Goal: Task Accomplishment & Management: Use online tool/utility

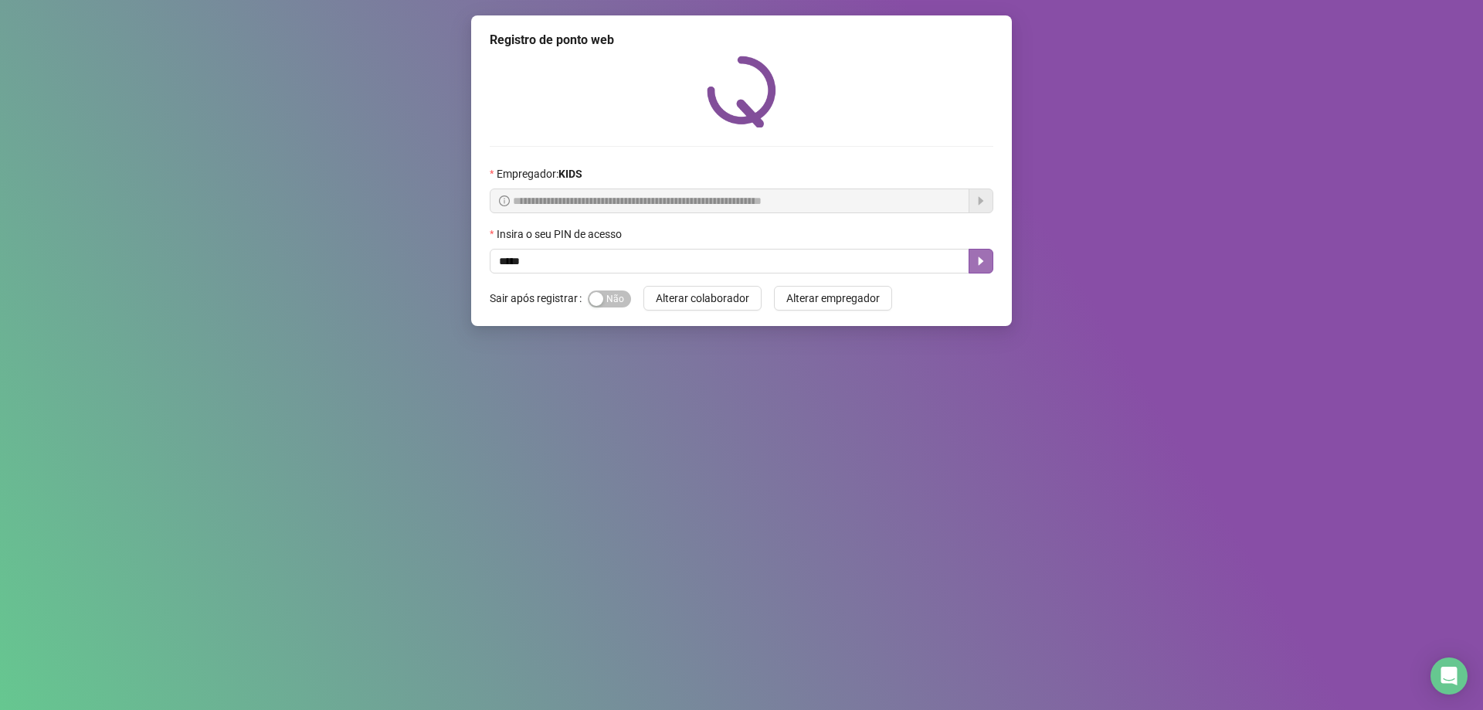
click at [988, 265] on button "button" at bounding box center [980, 261] width 25 height 25
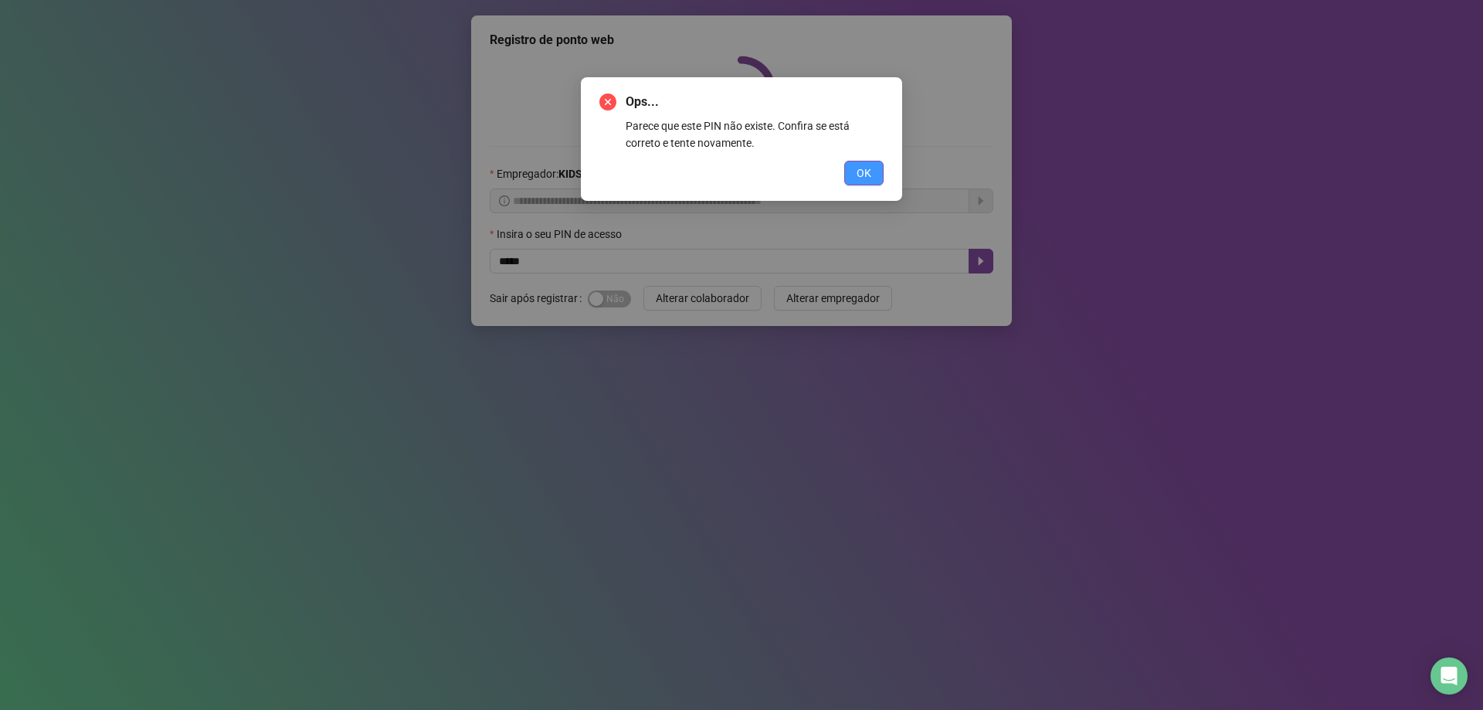
click at [849, 174] on button "OK" at bounding box center [863, 173] width 39 height 25
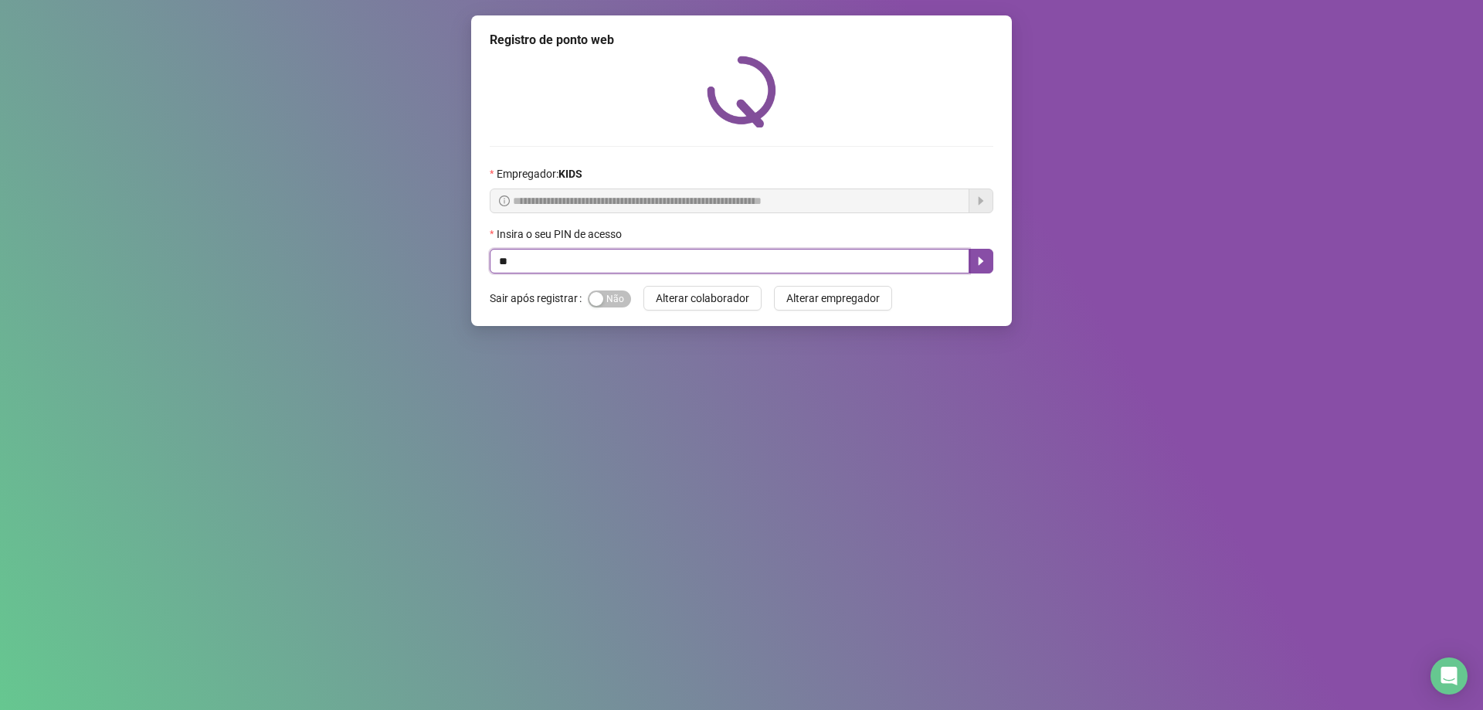
type input "*"
click at [977, 261] on icon "caret-right" at bounding box center [980, 261] width 12 height 12
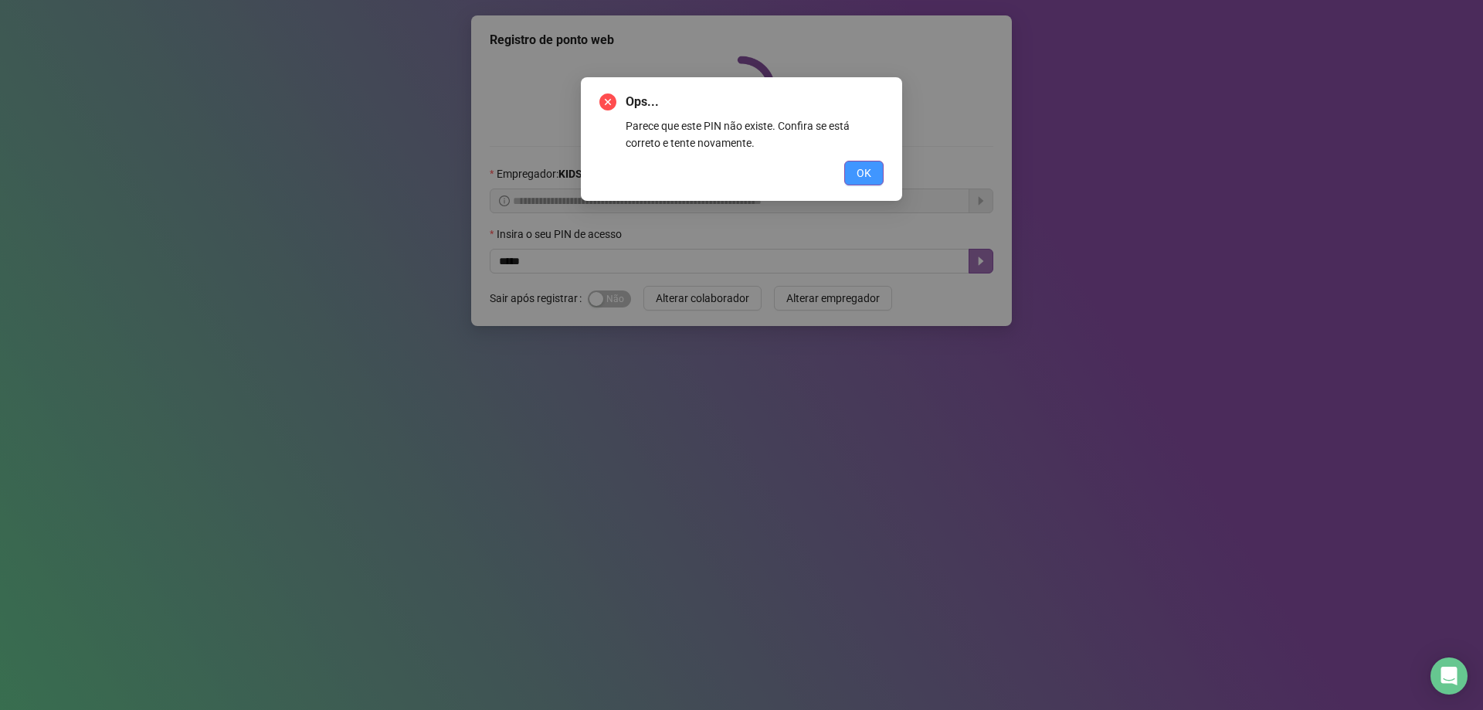
click at [861, 173] on span "OK" at bounding box center [863, 172] width 15 height 17
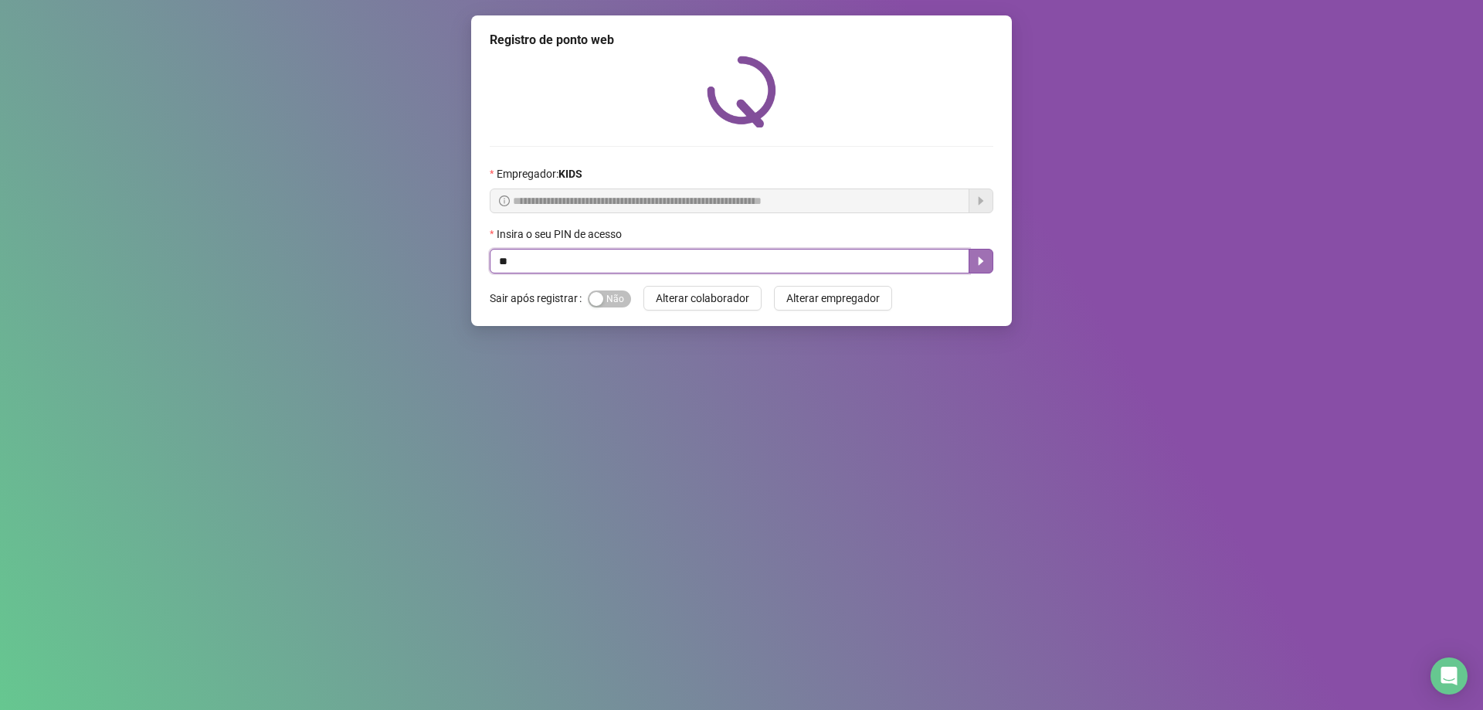
type input "*"
type input "*****"
click at [982, 265] on icon "caret-right" at bounding box center [980, 261] width 12 height 12
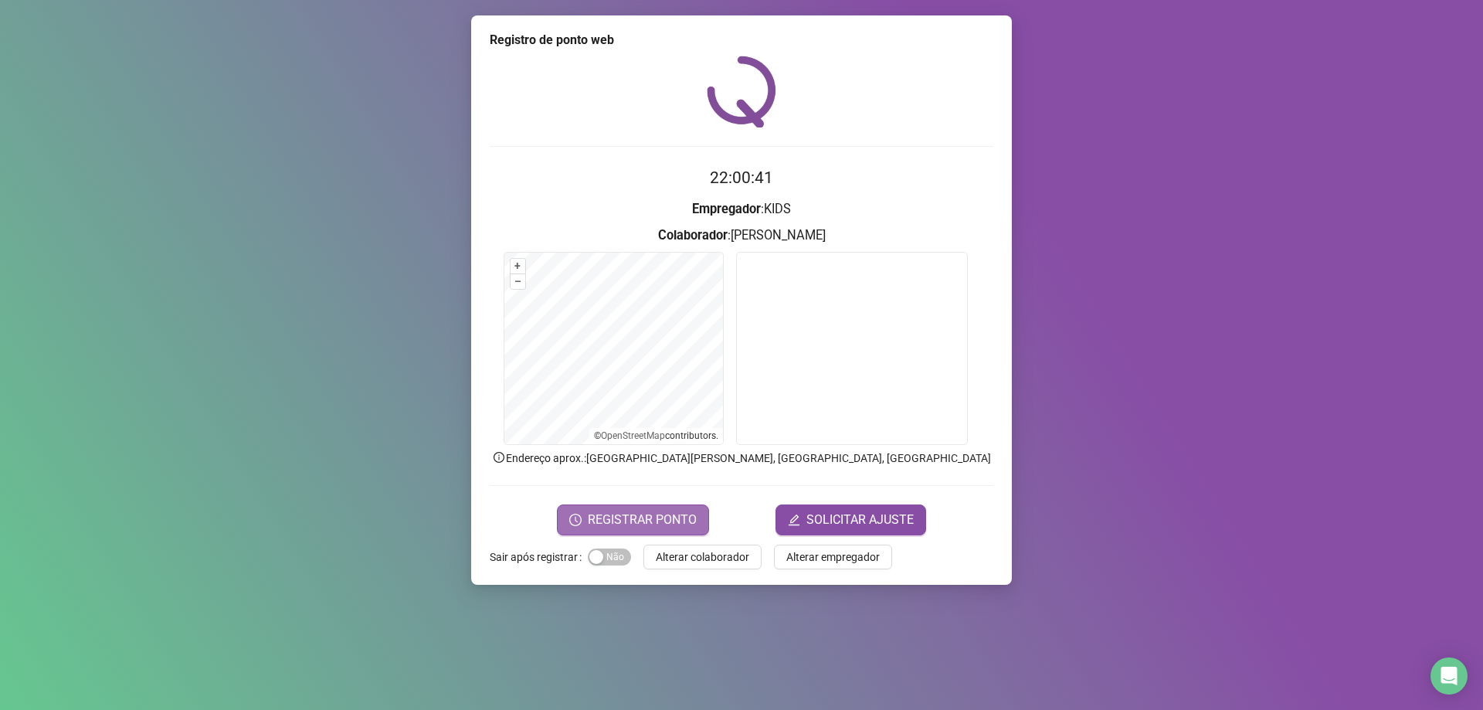
click at [670, 513] on span "REGISTRAR PONTO" at bounding box center [642, 519] width 109 height 19
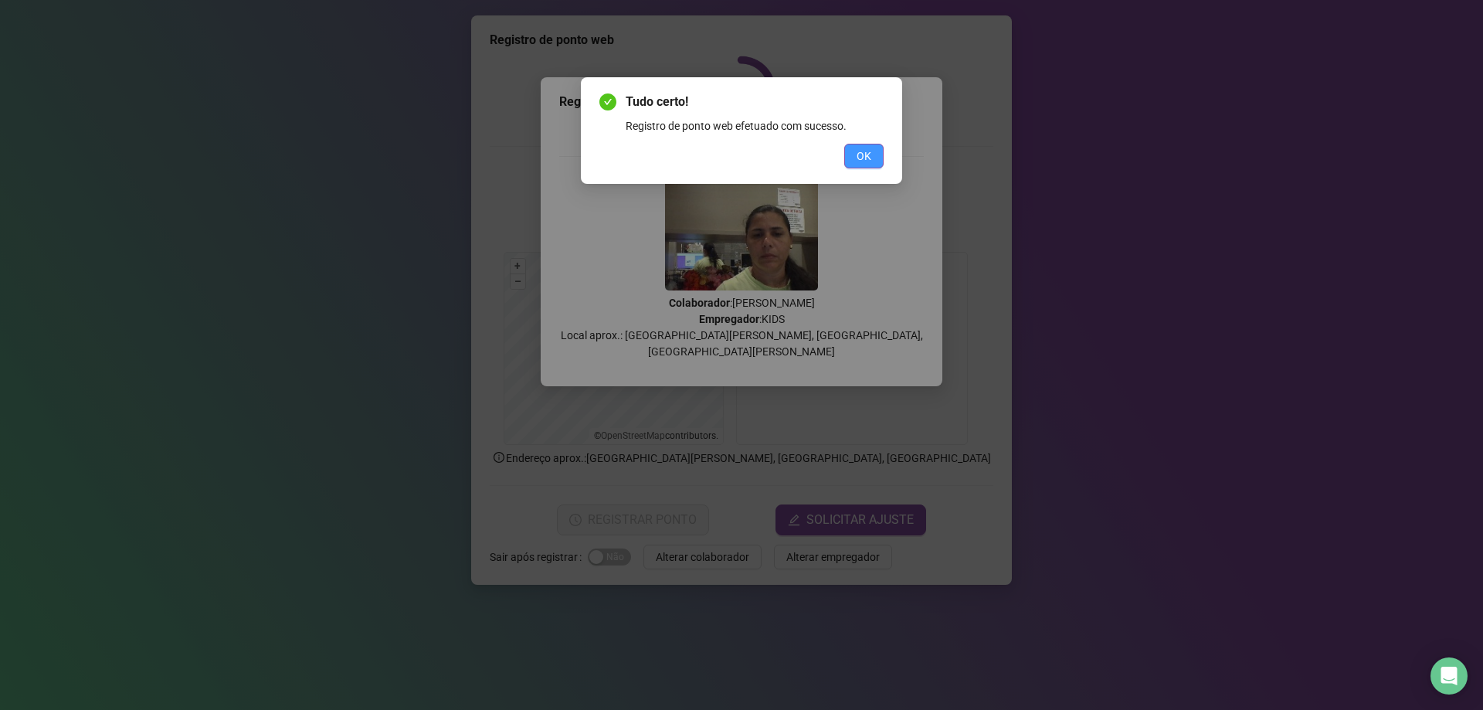
click at [858, 158] on span "OK" at bounding box center [863, 155] width 15 height 17
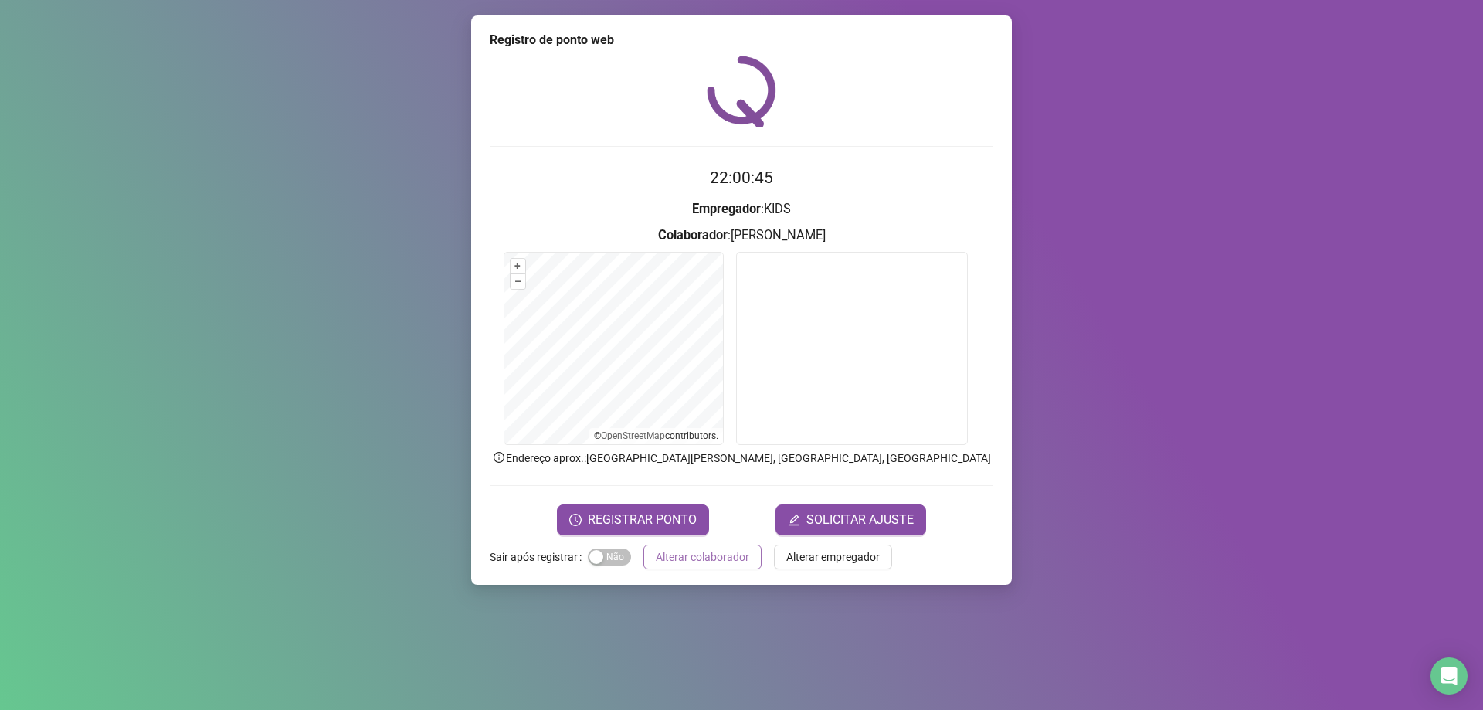
click at [678, 561] on span "Alterar colaborador" at bounding box center [702, 556] width 93 height 17
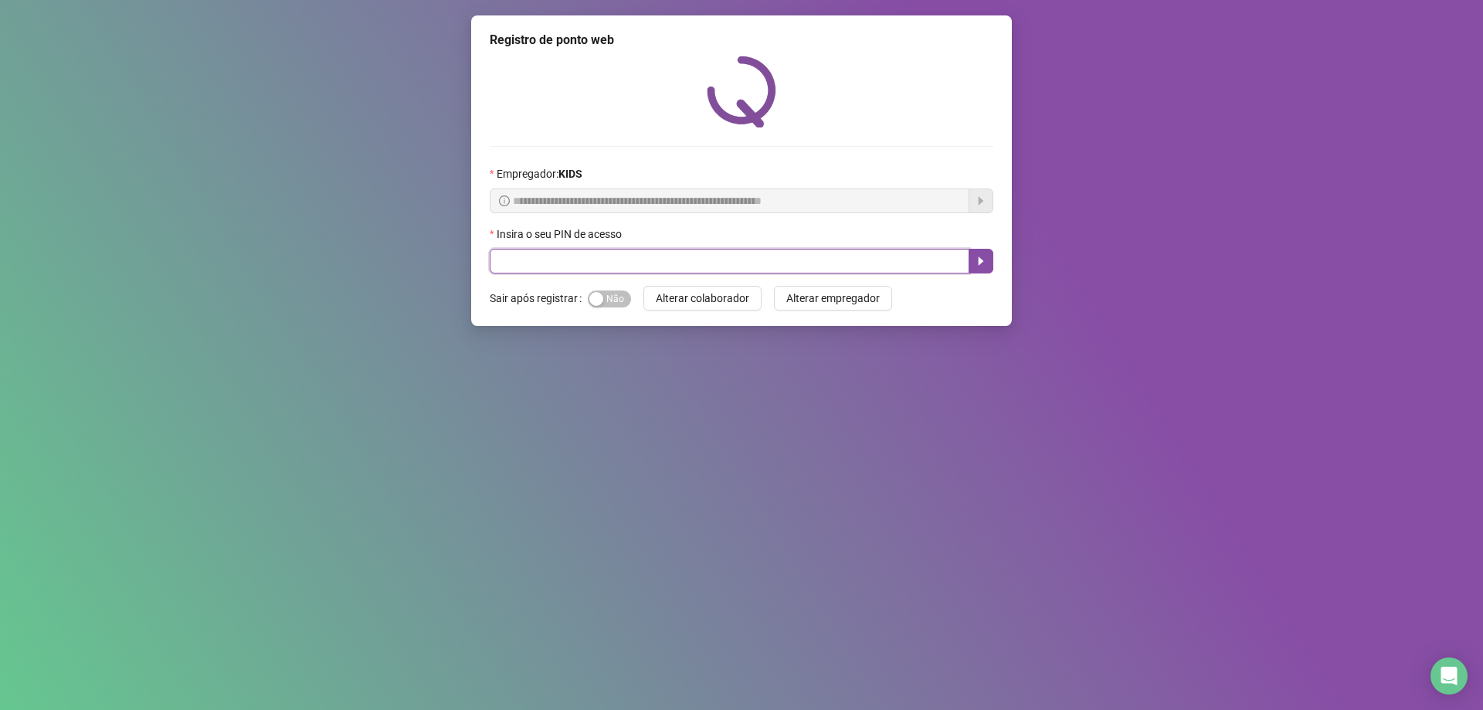
click at [623, 262] on input "text" at bounding box center [730, 261] width 480 height 25
type input "*****"
click at [988, 268] on button "button" at bounding box center [980, 261] width 25 height 25
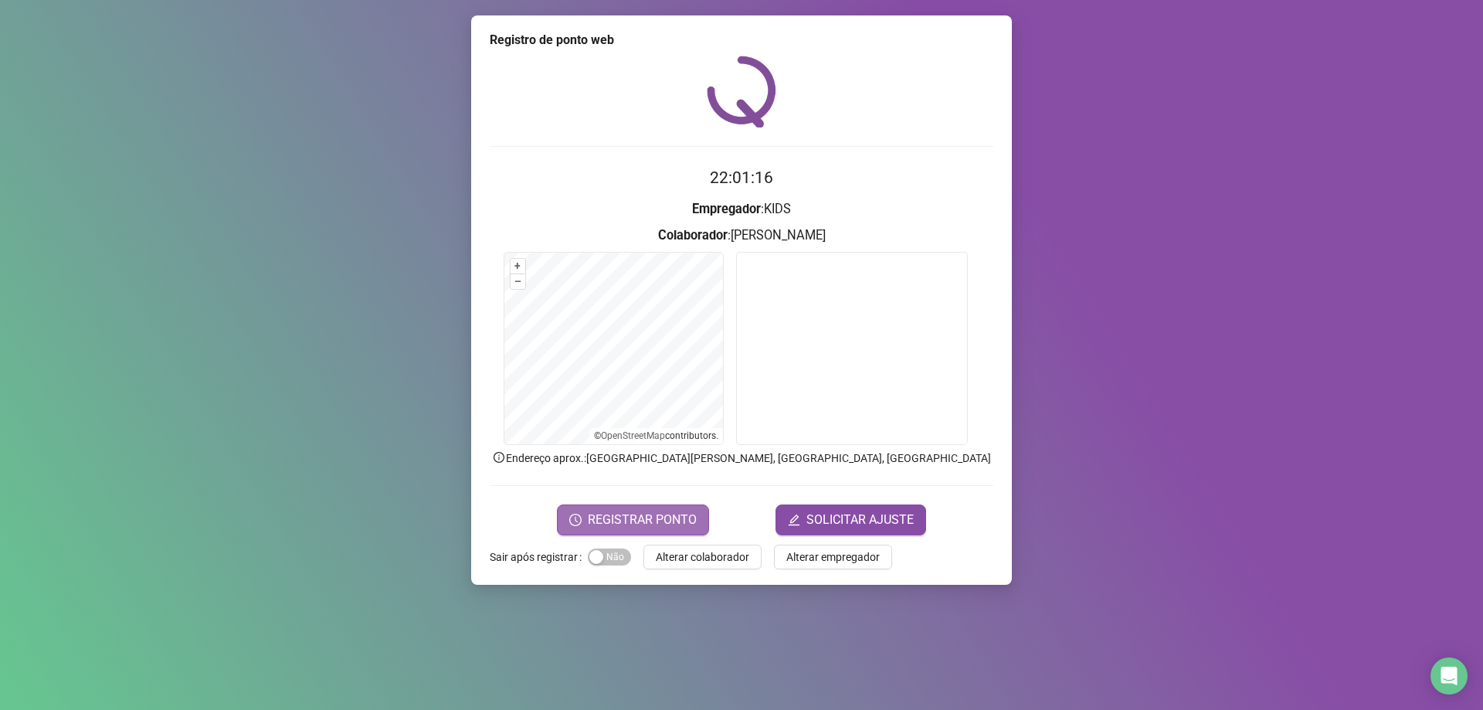
click at [648, 520] on span "REGISTRAR PONTO" at bounding box center [642, 519] width 109 height 19
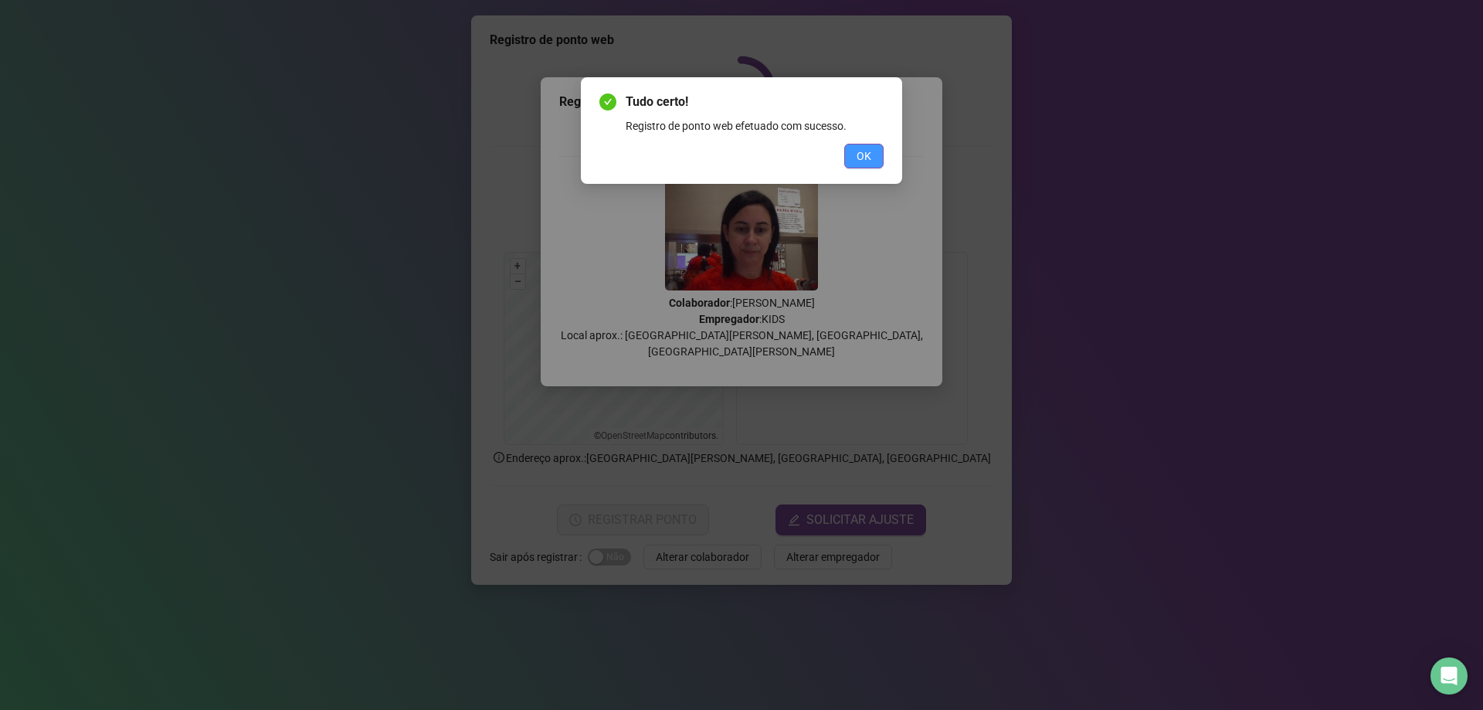
click at [866, 158] on span "OK" at bounding box center [863, 155] width 15 height 17
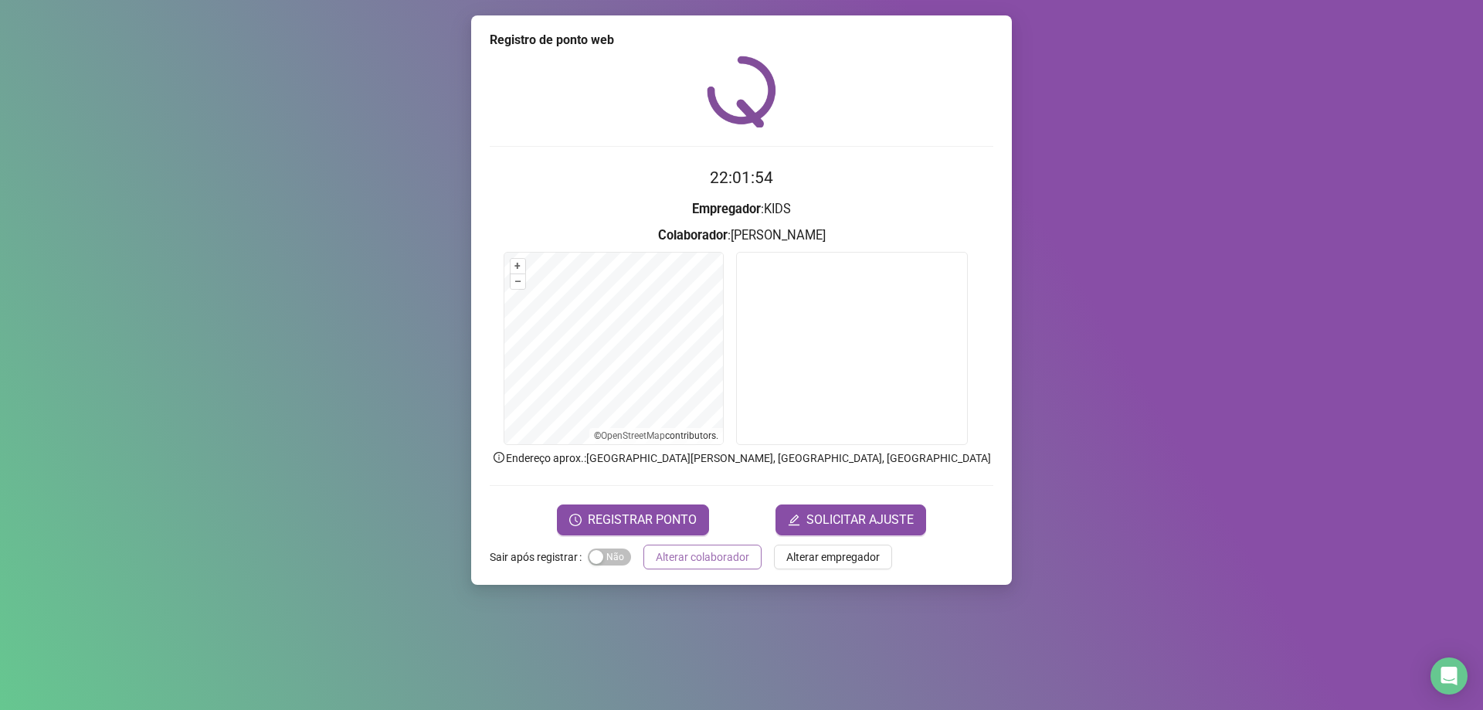
click at [713, 559] on span "Alterar colaborador" at bounding box center [702, 556] width 93 height 17
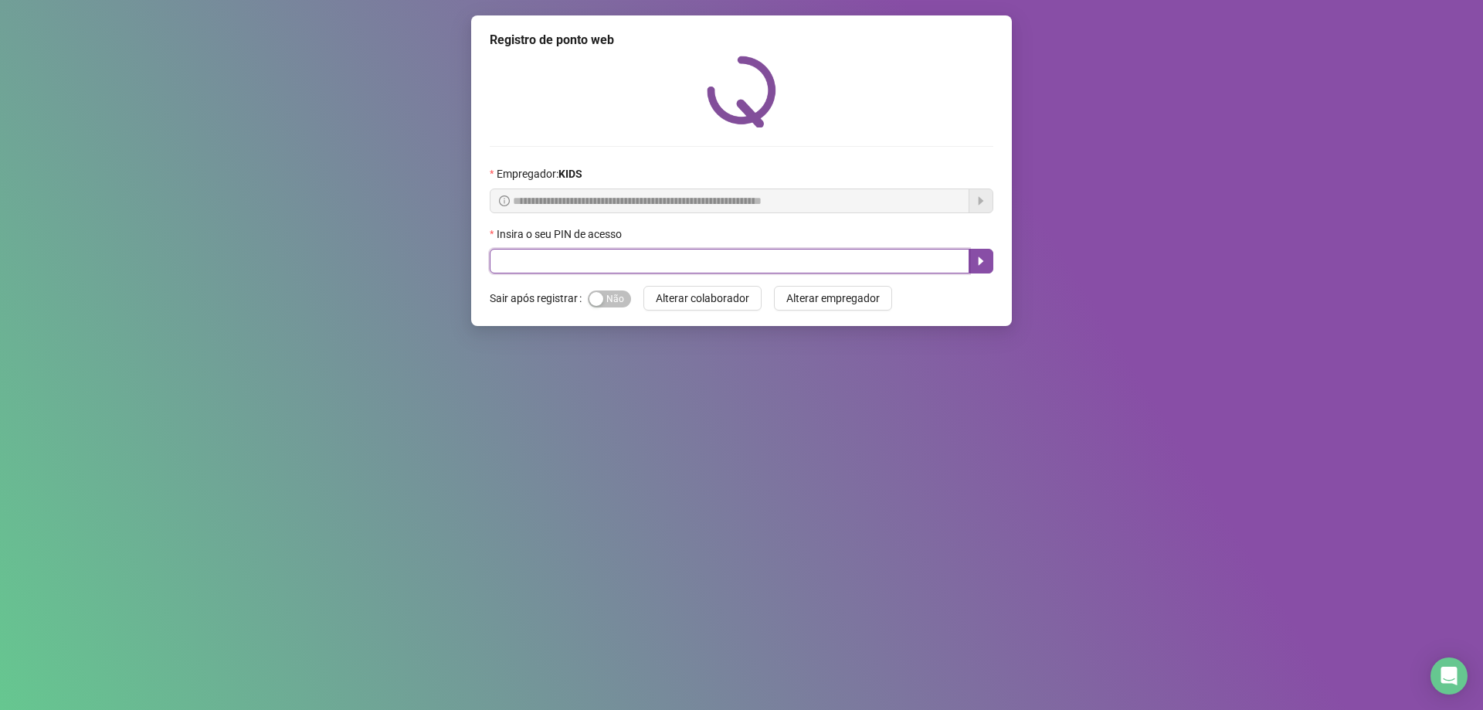
drag, startPoint x: 536, startPoint y: 259, endPoint x: 857, endPoint y: 281, distance: 322.0
click at [563, 263] on input "text" at bounding box center [730, 261] width 480 height 25
type input "*****"
click at [991, 262] on button "button" at bounding box center [980, 261] width 25 height 25
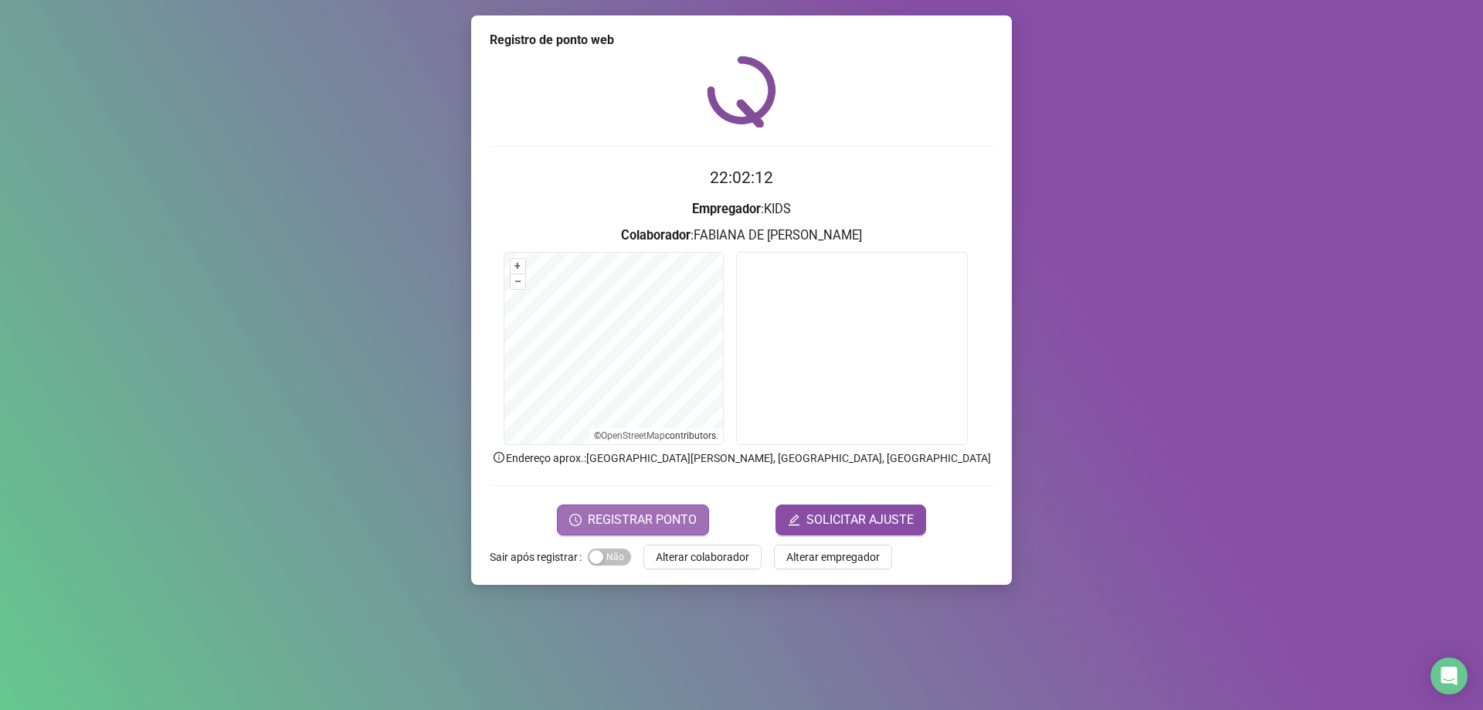
click at [678, 524] on span "REGISTRAR PONTO" at bounding box center [642, 519] width 109 height 19
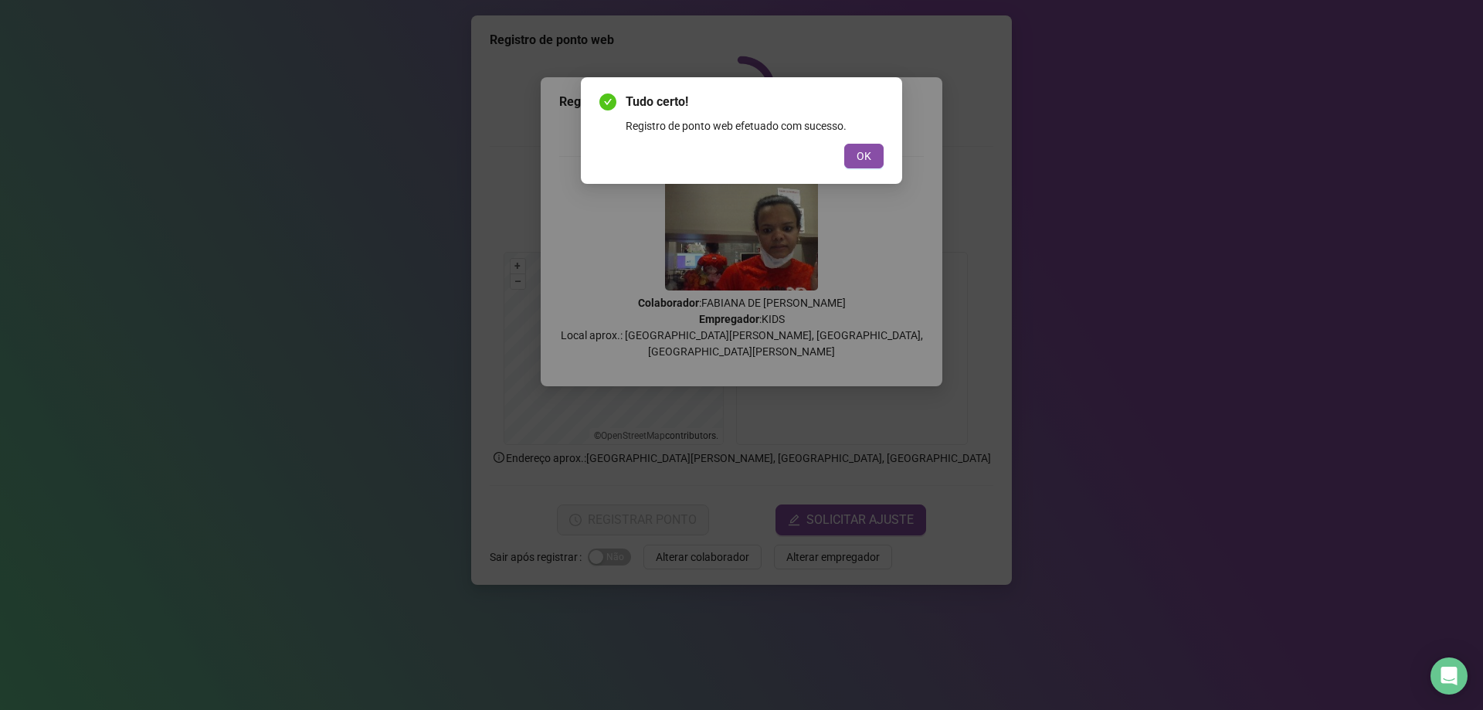
drag, startPoint x: 869, startPoint y: 152, endPoint x: 870, endPoint y: 181, distance: 29.4
click at [869, 177] on div "Tudo certo! Registro de ponto web efetuado com sucesso. OK" at bounding box center [741, 130] width 321 height 107
click at [859, 149] on span "OK" at bounding box center [863, 155] width 15 height 17
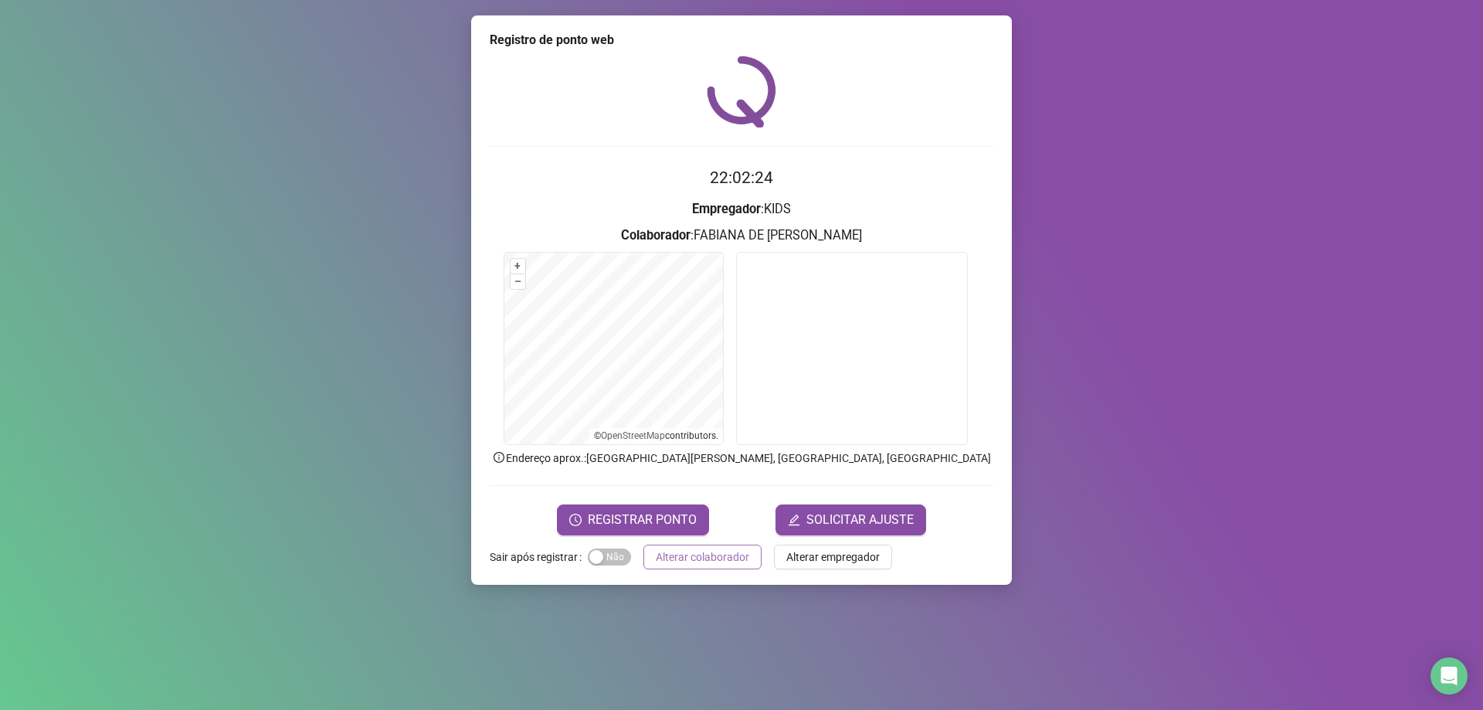
click at [671, 564] on span "Alterar colaborador" at bounding box center [702, 556] width 93 height 17
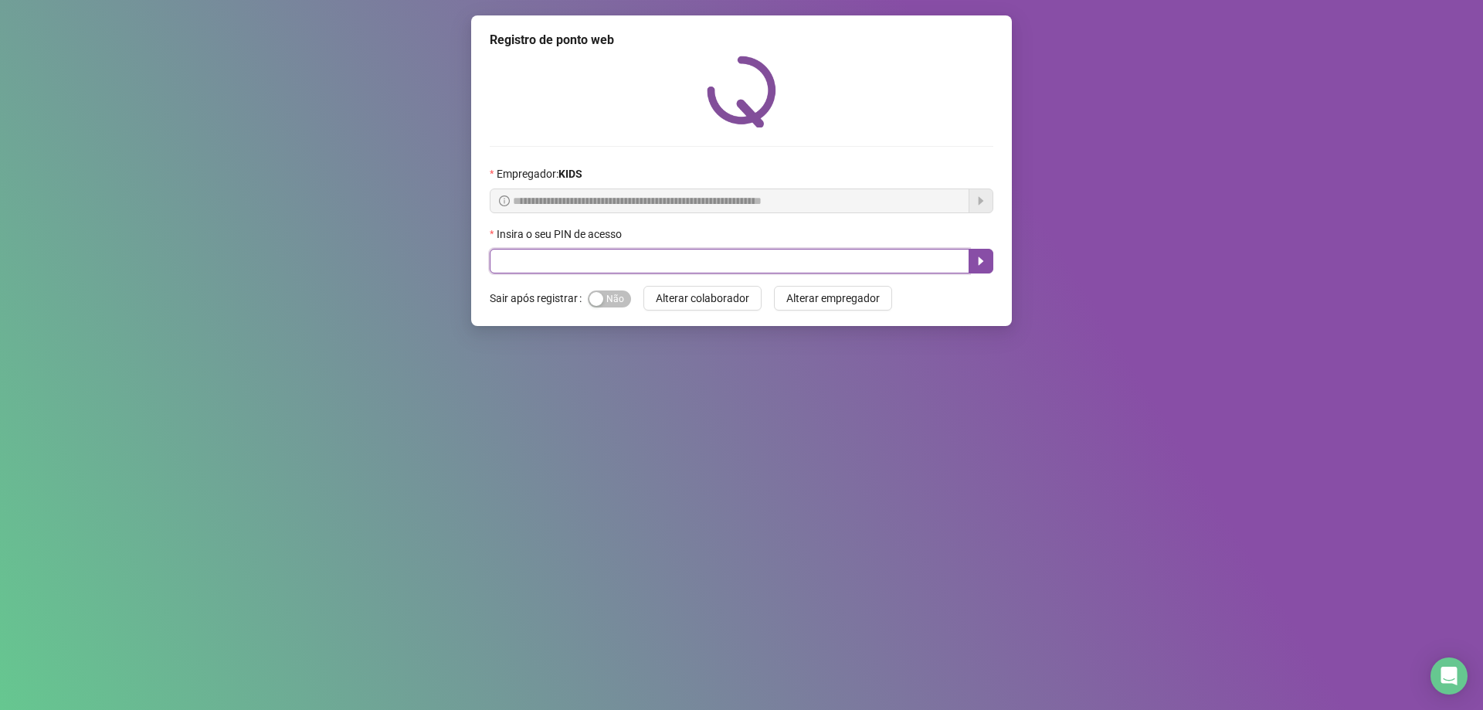
drag, startPoint x: 504, startPoint y: 263, endPoint x: 547, endPoint y: 273, distance: 43.6
click at [505, 263] on input "text" at bounding box center [730, 261] width 480 height 25
type input "*****"
click at [983, 269] on button "button" at bounding box center [980, 261] width 25 height 25
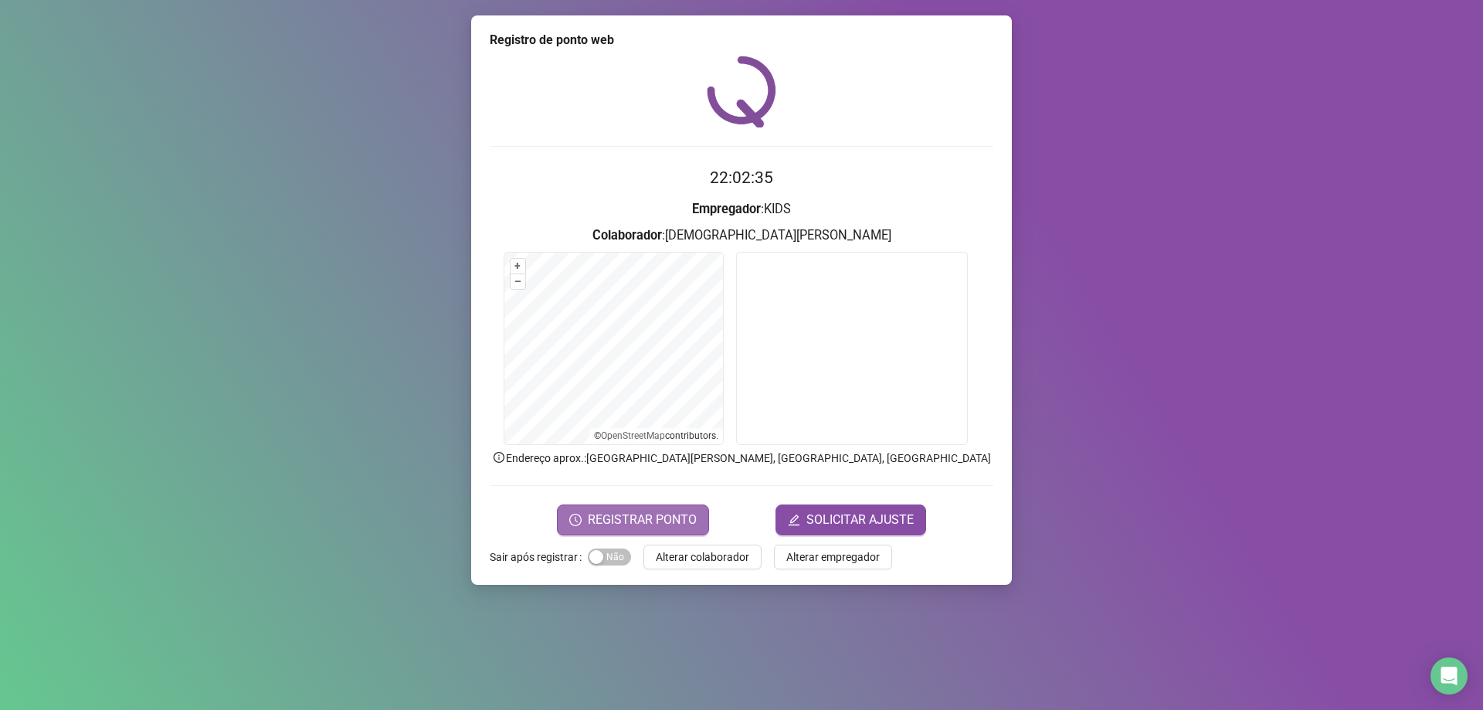
click at [612, 515] on span "REGISTRAR PONTO" at bounding box center [642, 519] width 109 height 19
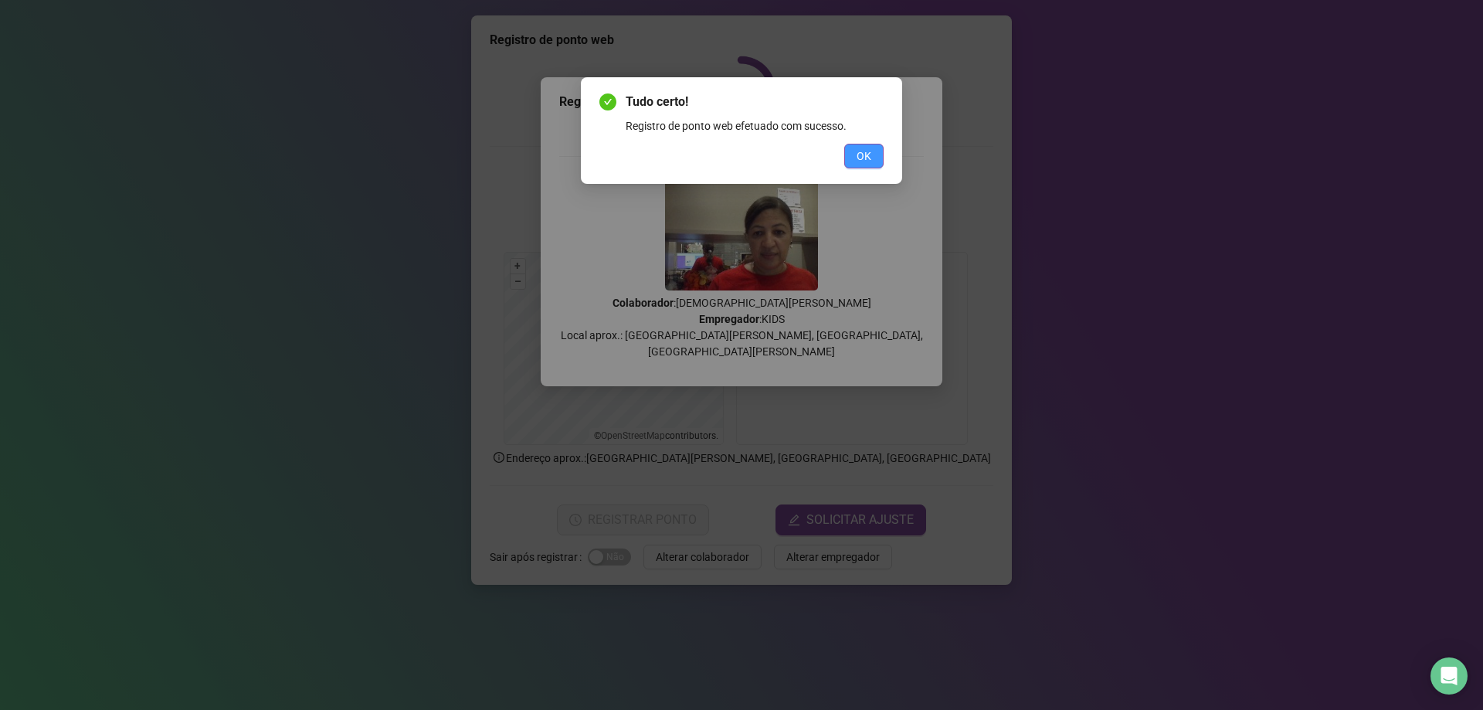
click at [866, 153] on span "OK" at bounding box center [863, 155] width 15 height 17
